Goal: Task Accomplishment & Management: Manage account settings

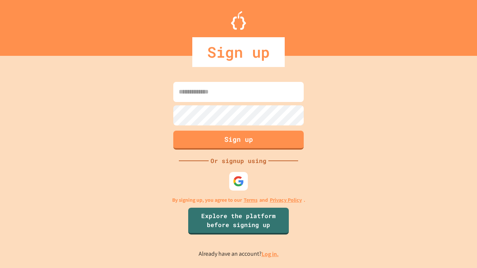
click at [271, 254] on link "Log in." at bounding box center [270, 254] width 17 height 8
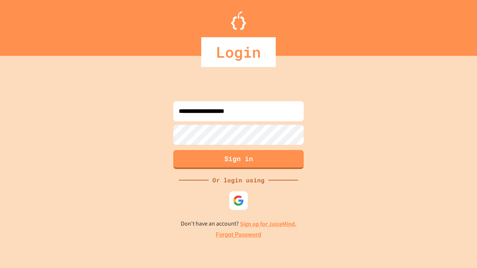
type input "**********"
